Goal: Check status: Check status

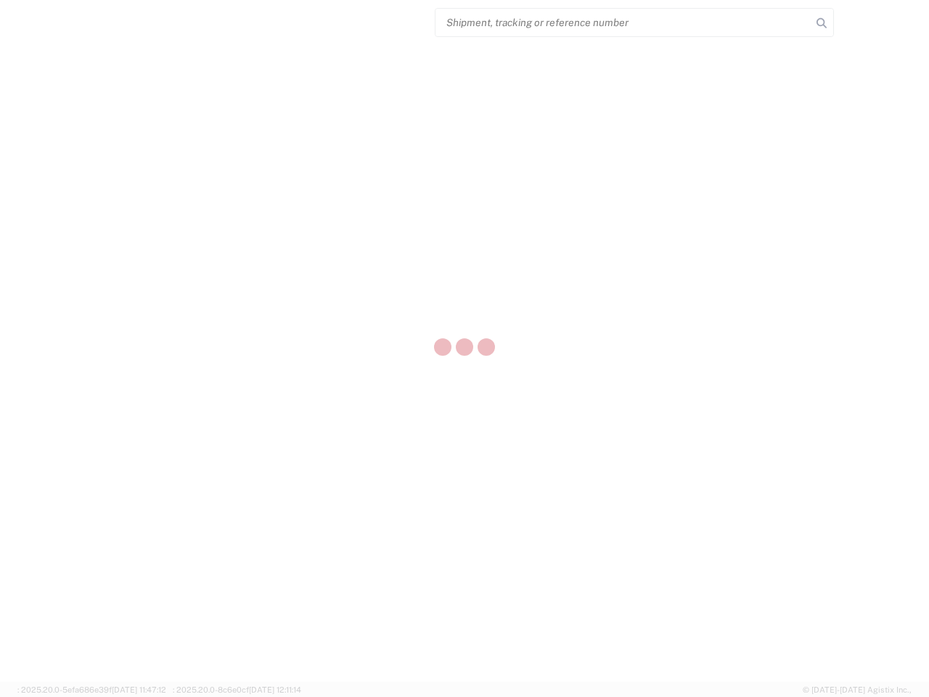
select select "US"
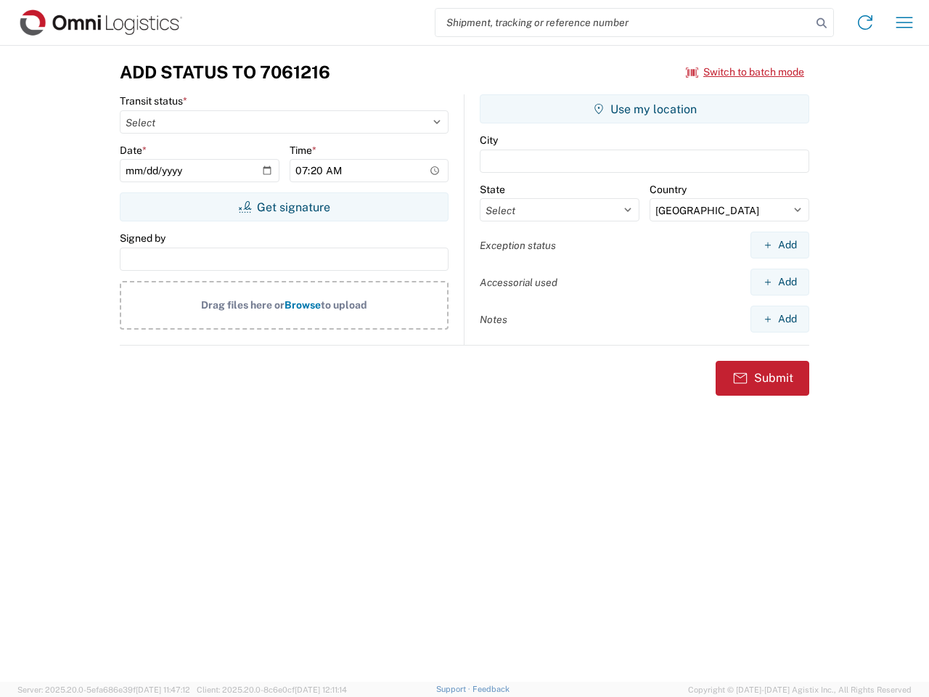
click at [623, 22] on input "search" at bounding box center [623, 23] width 376 height 28
click at [822, 23] on icon at bounding box center [821, 23] width 20 height 20
click at [865, 22] on icon at bounding box center [865, 22] width 23 height 23
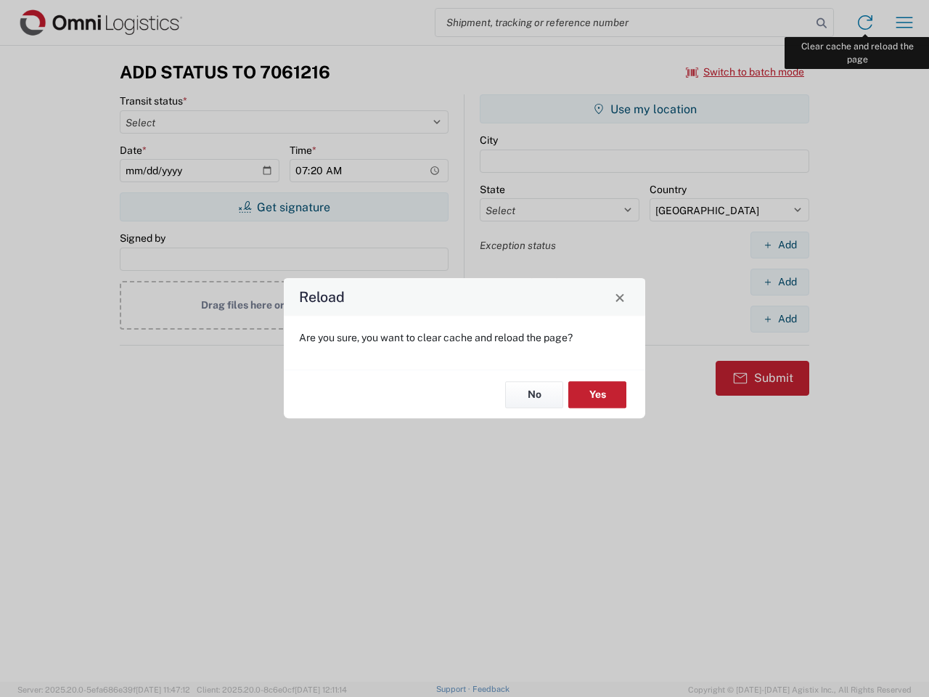
click at [904, 22] on div "Reload Are you sure, you want to clear cache and reload the page? No Yes" at bounding box center [464, 348] width 929 height 697
click at [745, 72] on div "Reload Are you sure, you want to clear cache and reload the page? No Yes" at bounding box center [464, 348] width 929 height 697
click at [284, 207] on div "Reload Are you sure, you want to clear cache and reload the page? No Yes" at bounding box center [464, 348] width 929 height 697
click at [644, 109] on div "Reload Are you sure, you want to clear cache and reload the page? No Yes" at bounding box center [464, 348] width 929 height 697
click at [779, 245] on div "Reload Are you sure, you want to clear cache and reload the page? No Yes" at bounding box center [464, 348] width 929 height 697
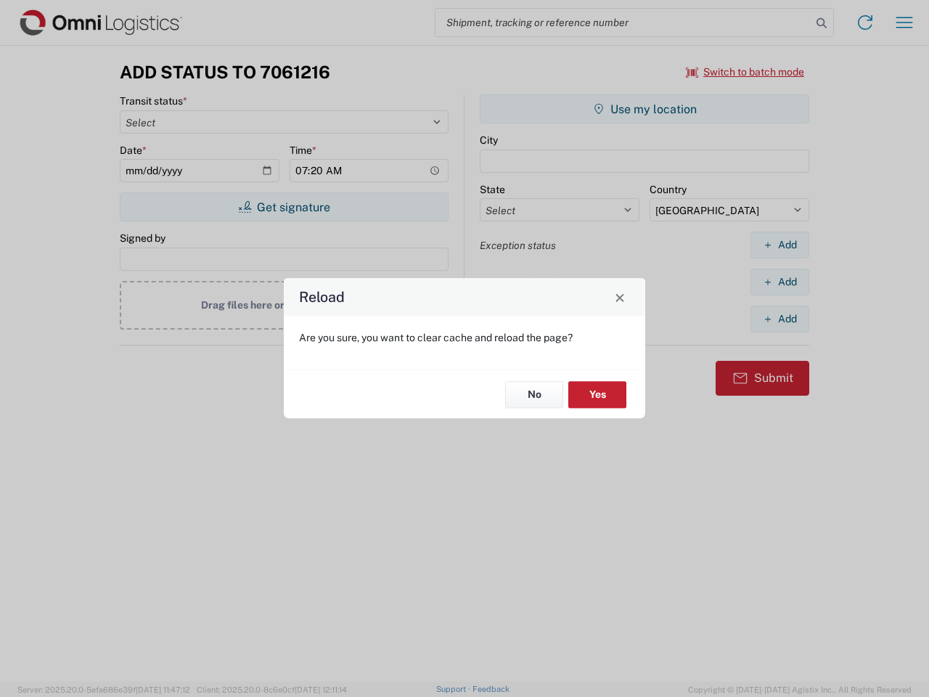
click at [779, 282] on div "Reload Are you sure, you want to clear cache and reload the page? No Yes" at bounding box center [464, 348] width 929 height 697
click at [779, 319] on div "Reload Are you sure, you want to clear cache and reload the page? No Yes" at bounding box center [464, 348] width 929 height 697
